Goal: Task Accomplishment & Management: Manage account settings

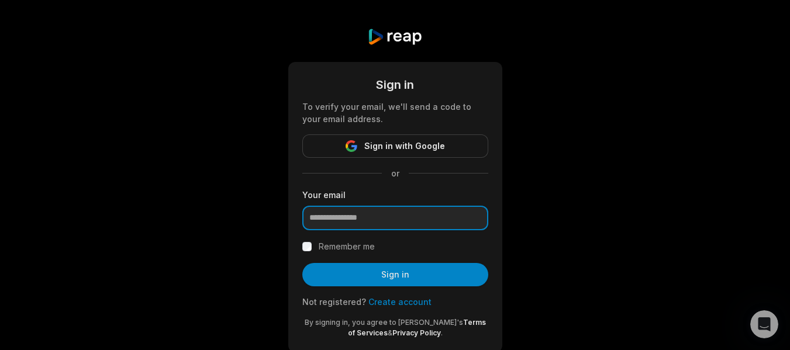
click at [353, 218] on input "email" at bounding box center [395, 218] width 186 height 25
type input "**********"
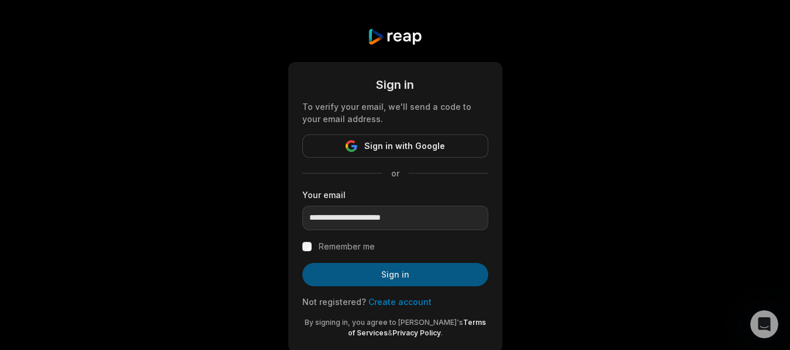
click at [399, 277] on button "Sign in" at bounding box center [395, 274] width 186 height 23
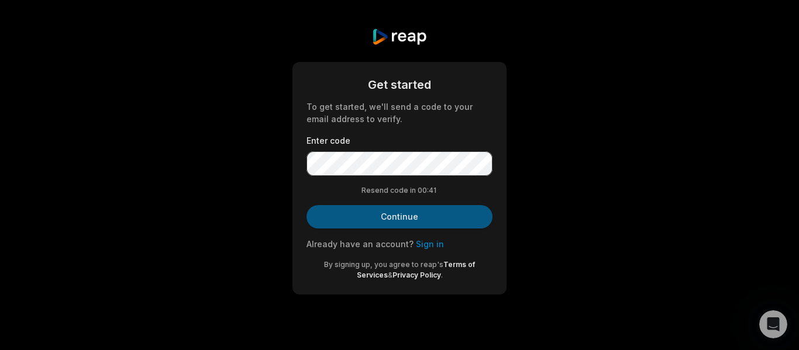
click at [424, 216] on button "Continue" at bounding box center [399, 216] width 186 height 23
